Goal: Check status

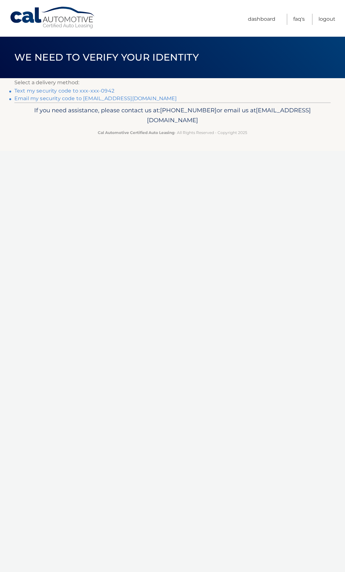
click at [102, 91] on link "Text my security code to xxx-xxx-0942" at bounding box center [64, 91] width 100 height 6
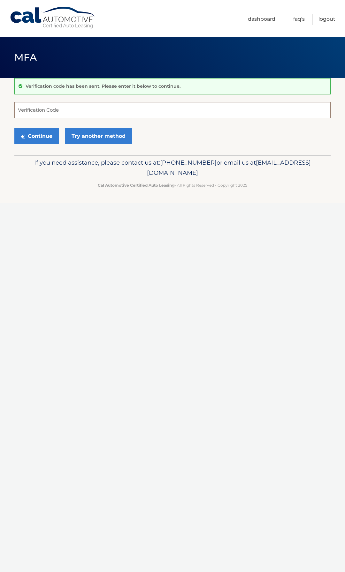
click at [34, 109] on input "Verification Code" at bounding box center [172, 110] width 316 height 16
type input "236064"
click at [40, 132] on button "Continue" at bounding box center [36, 136] width 44 height 16
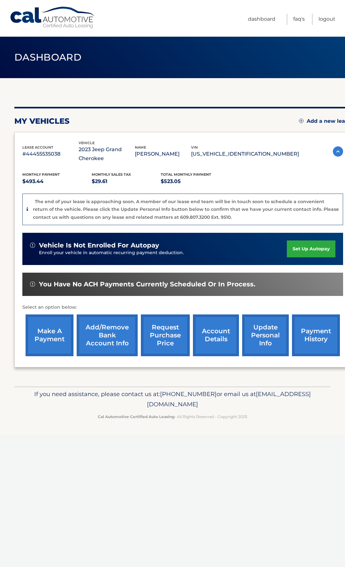
click at [221, 337] on link "account details" at bounding box center [216, 336] width 46 height 42
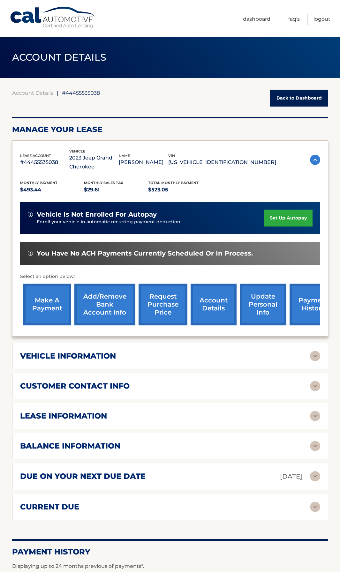
click at [138, 420] on div "lease information" at bounding box center [165, 416] width 290 height 10
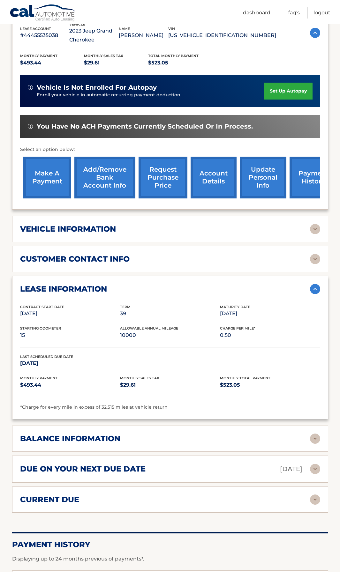
scroll to position [128, 0]
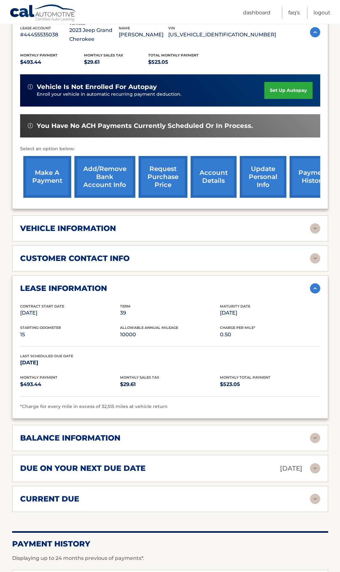
click at [146, 438] on div "balance information" at bounding box center [165, 438] width 290 height 10
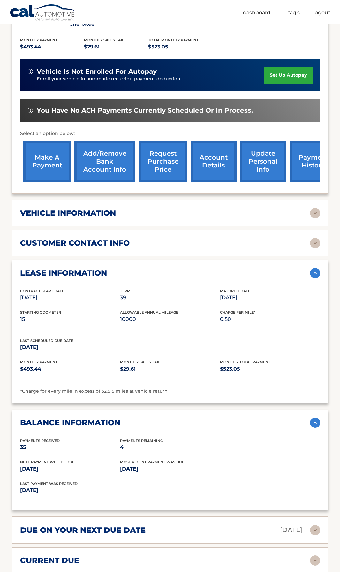
scroll to position [255, 0]
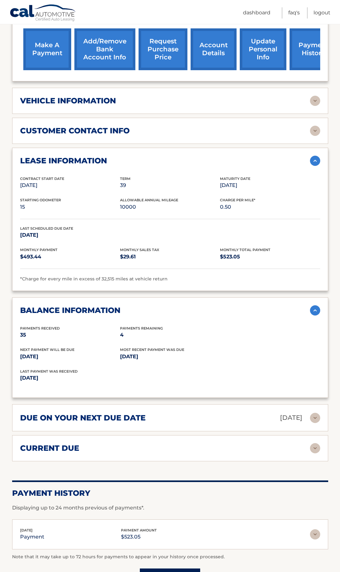
click at [147, 444] on div "current due" at bounding box center [165, 449] width 290 height 10
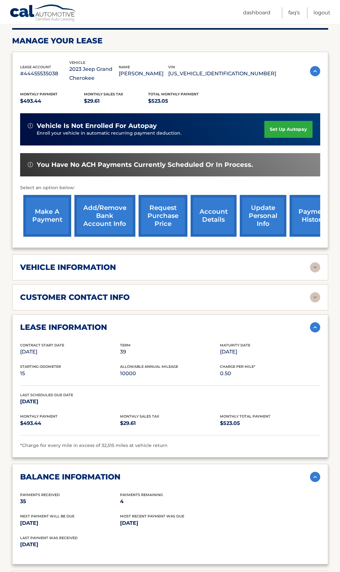
scroll to position [0, 0]
